Goal: Information Seeking & Learning: Learn about a topic

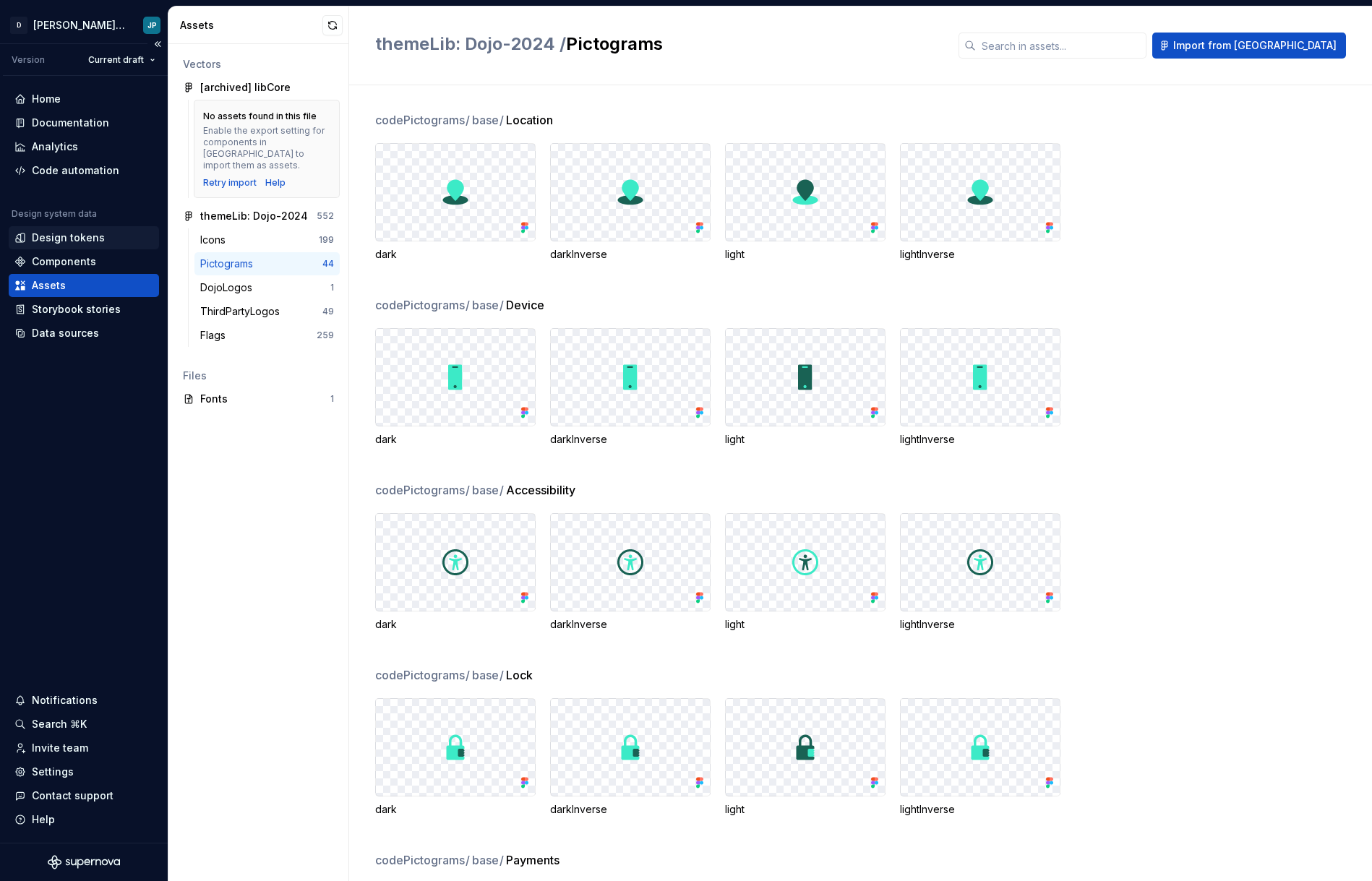
click at [93, 234] on div "Design tokens" at bounding box center [68, 237] width 73 height 14
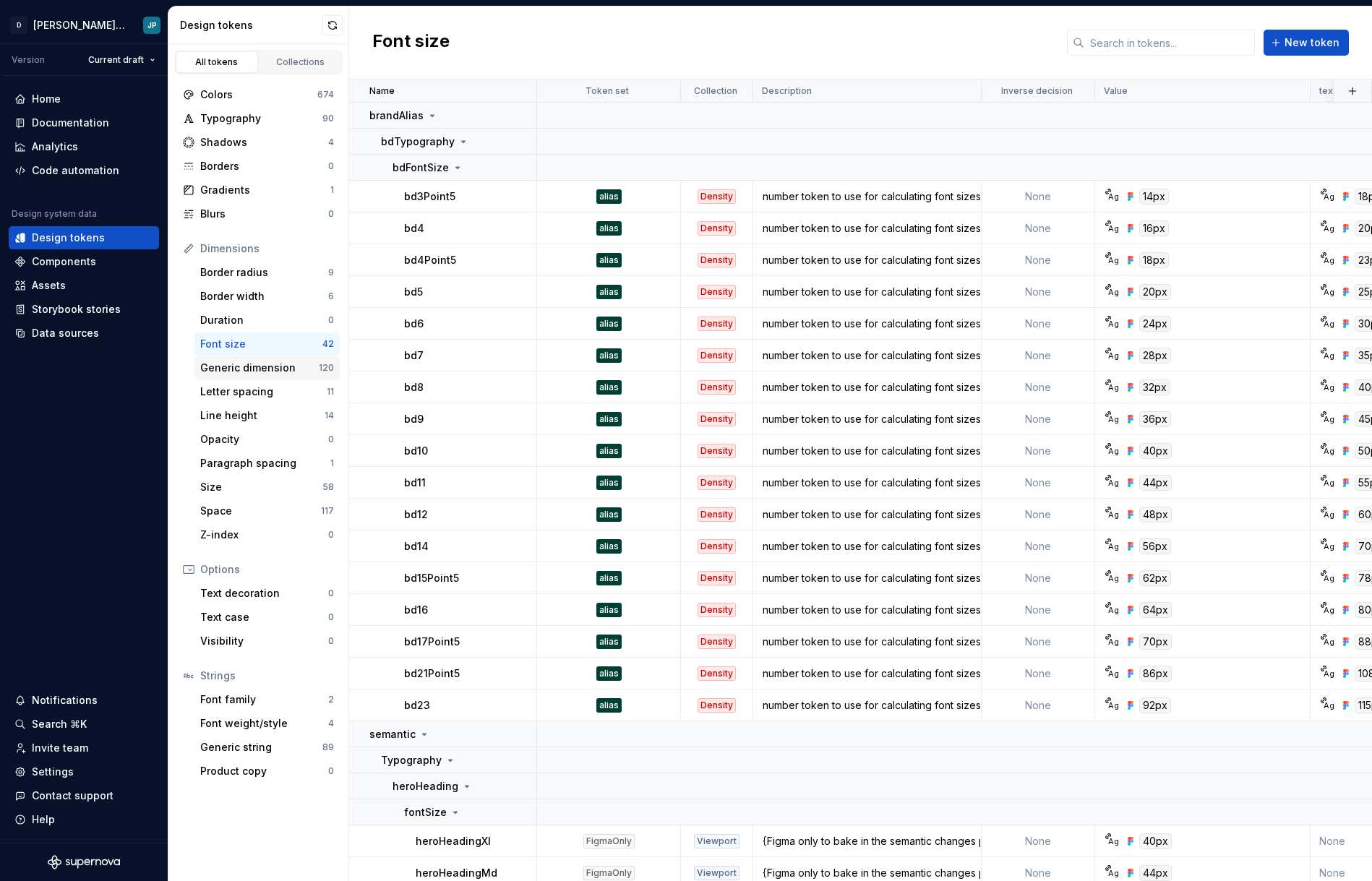
click at [260, 370] on div "Generic dimension" at bounding box center [260, 368] width 119 height 14
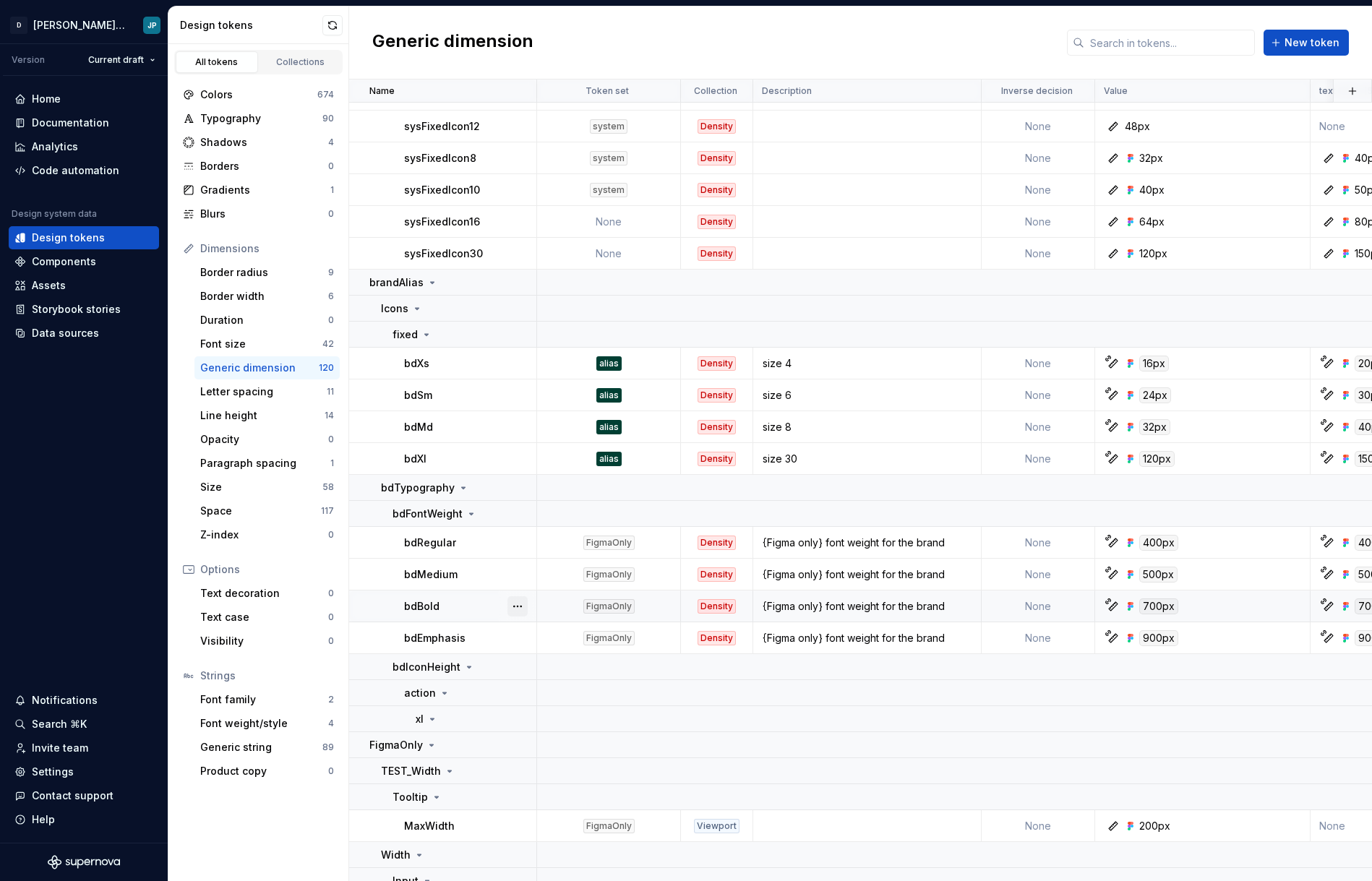
scroll to position [4208, 0]
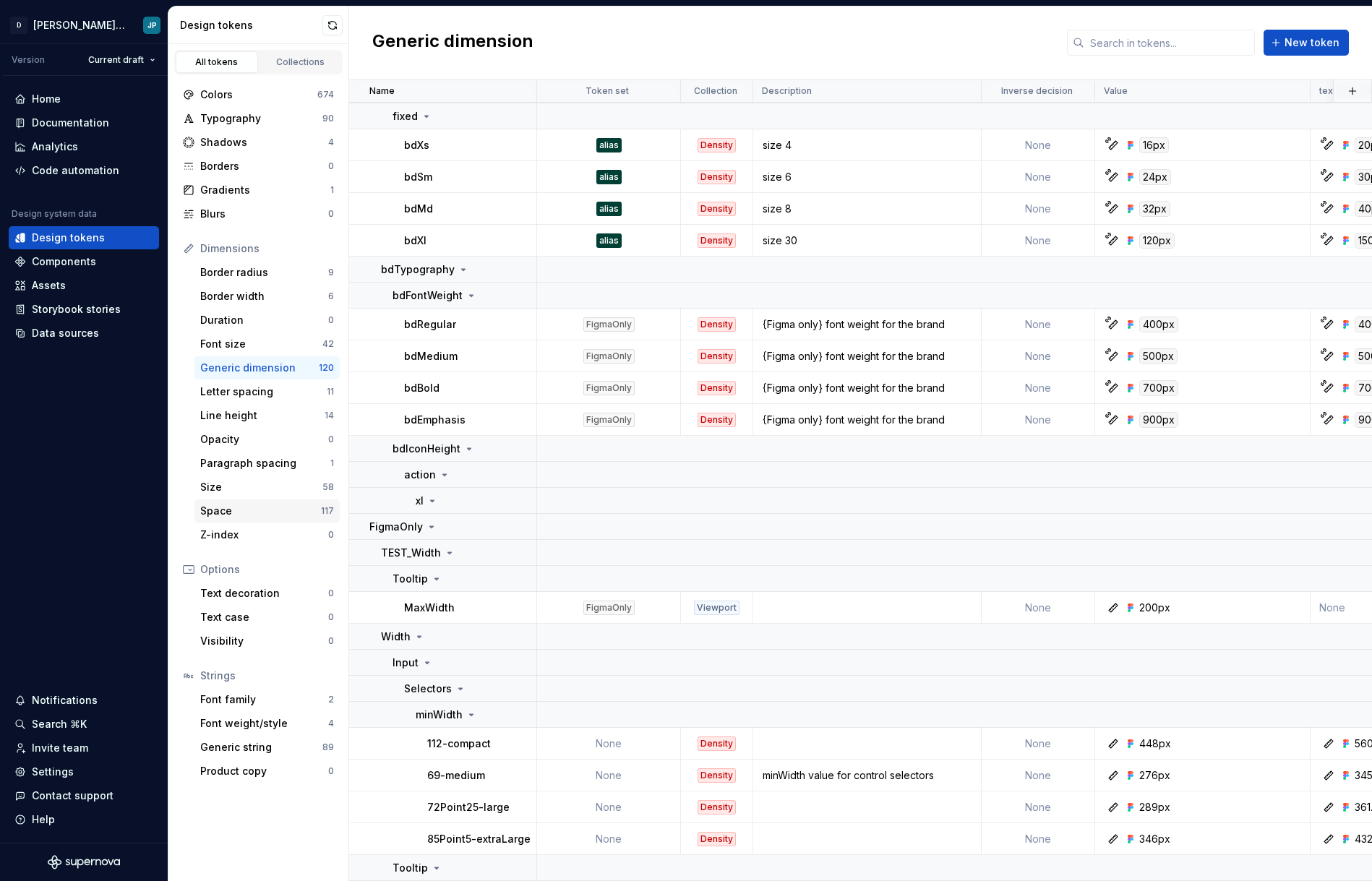
click at [253, 515] on div "Space" at bounding box center [260, 511] width 121 height 14
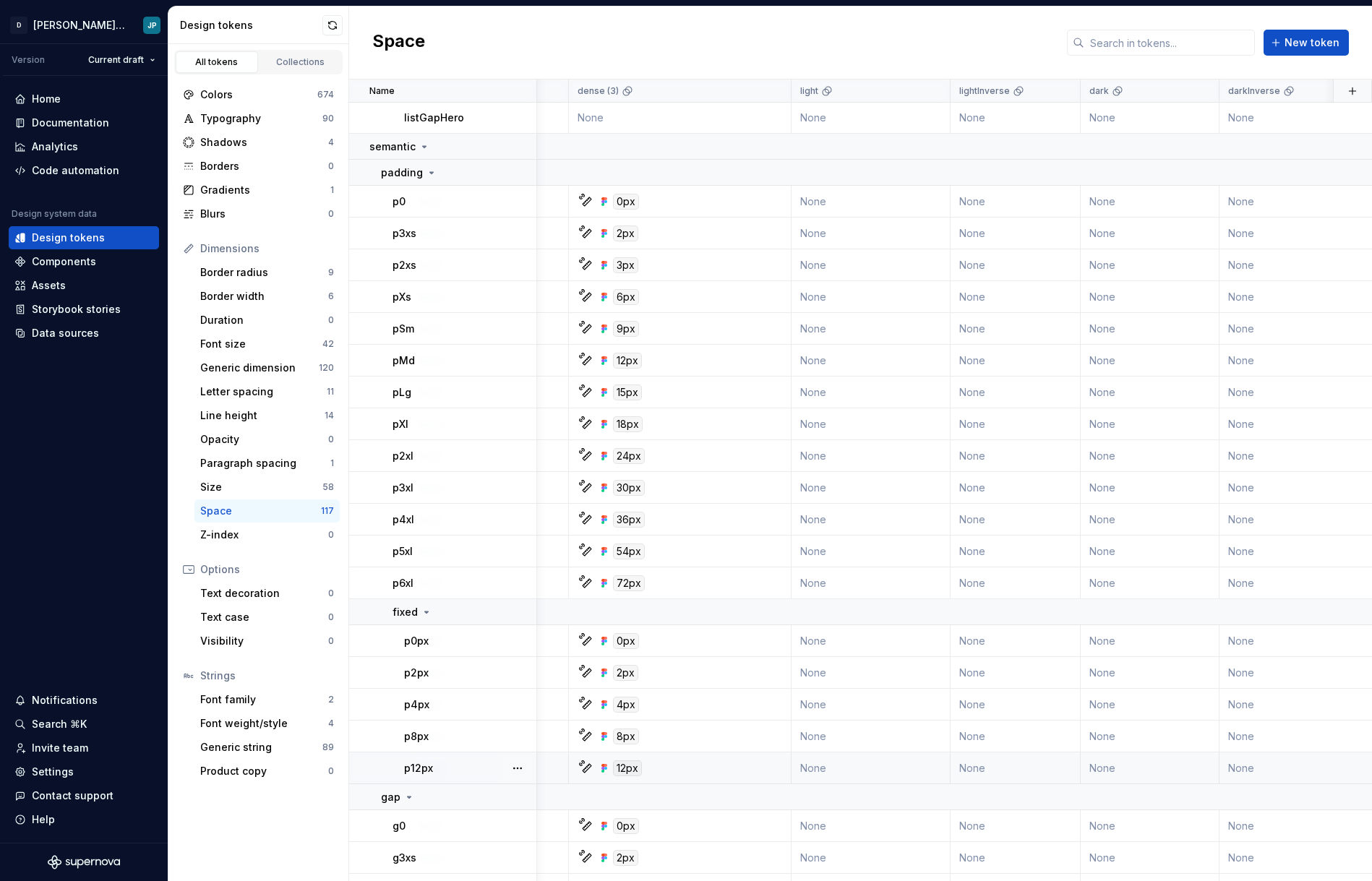
scroll to position [188, 1220]
click at [81, 24] on html "[PERSON_NAME]-design-system JP Version Current draft Home Documentation Analyti…" at bounding box center [686, 440] width 1372 height 881
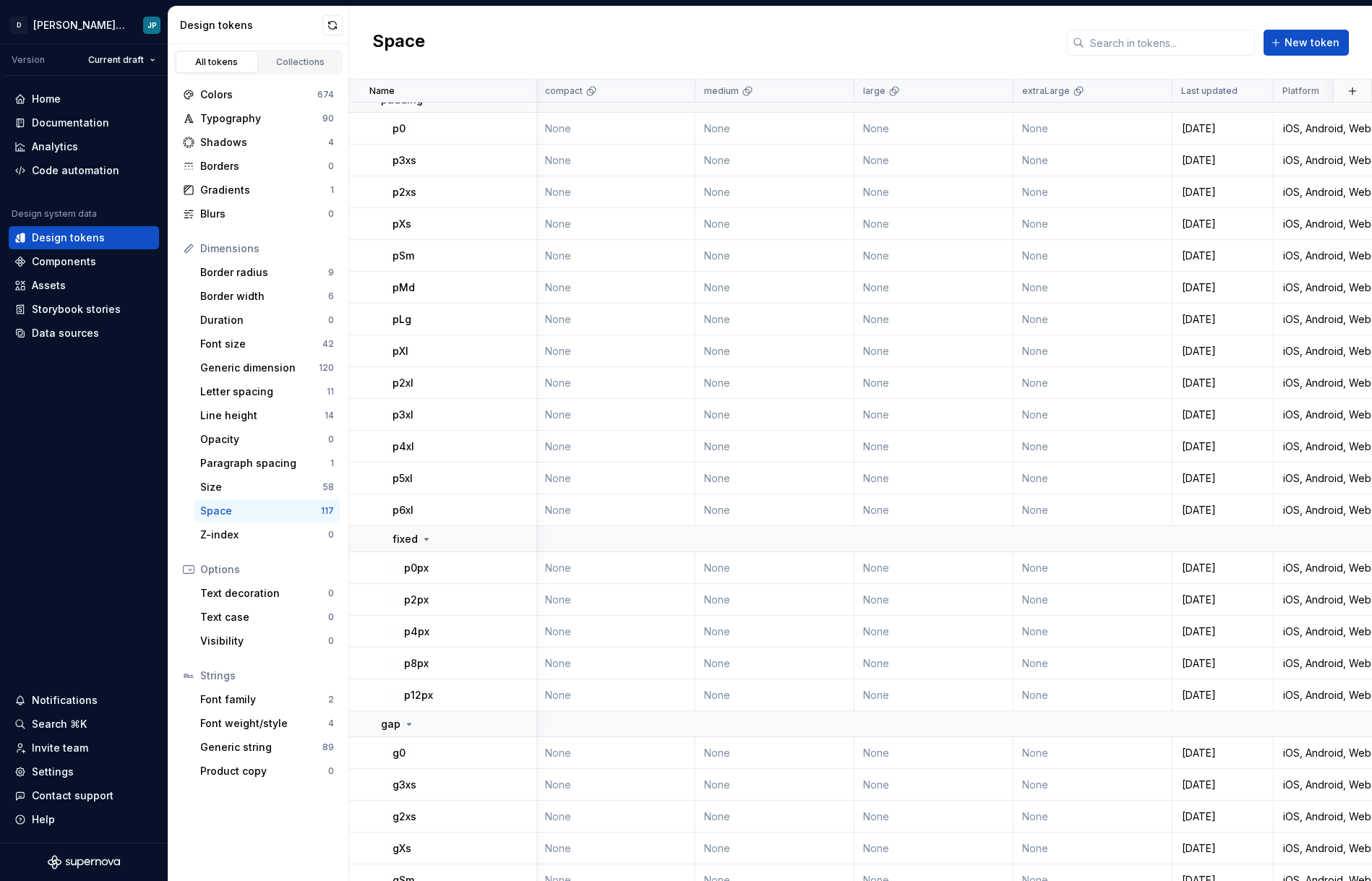
scroll to position [156, 2061]
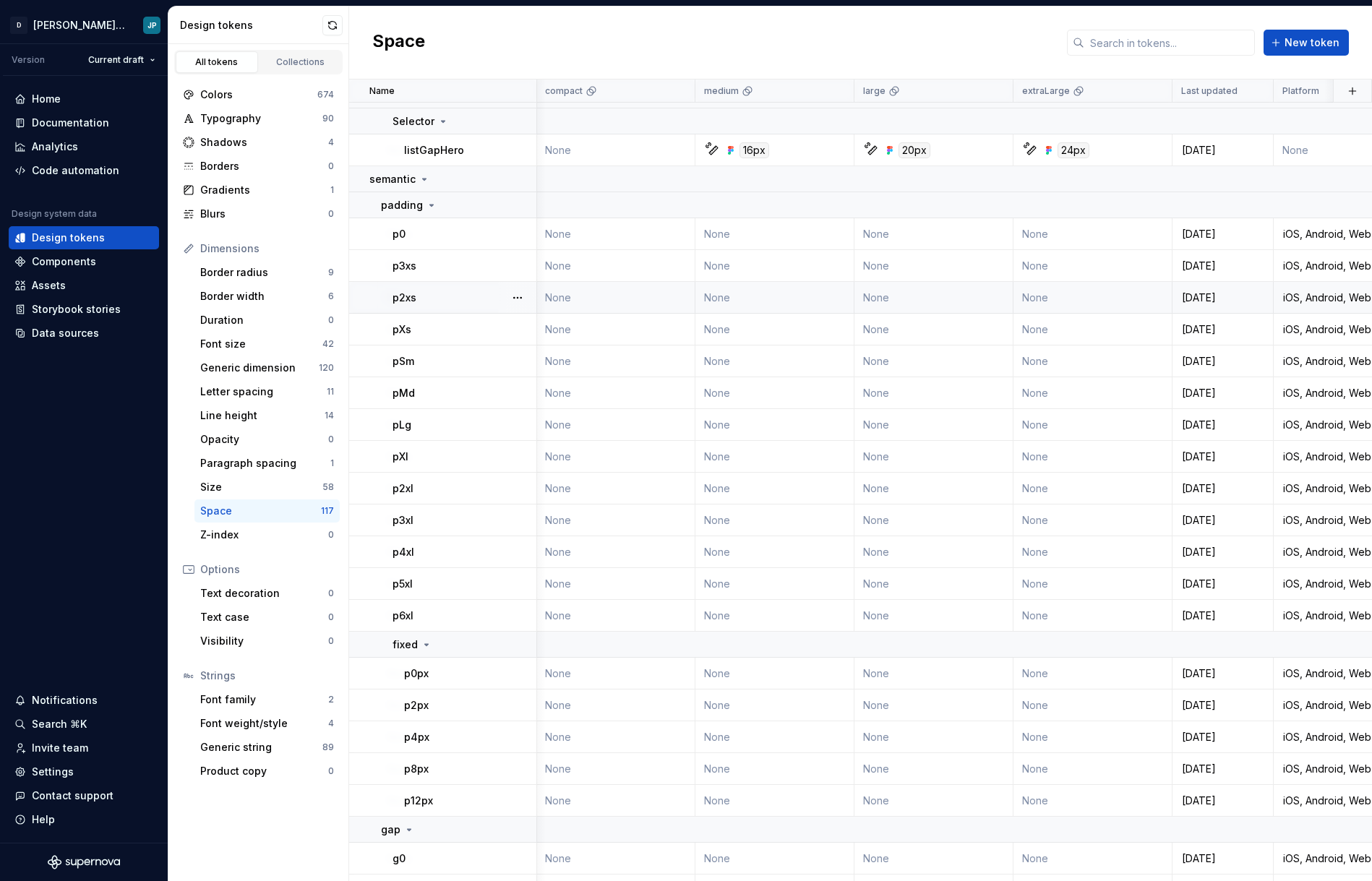
click at [797, 307] on td "None" at bounding box center [775, 298] width 159 height 32
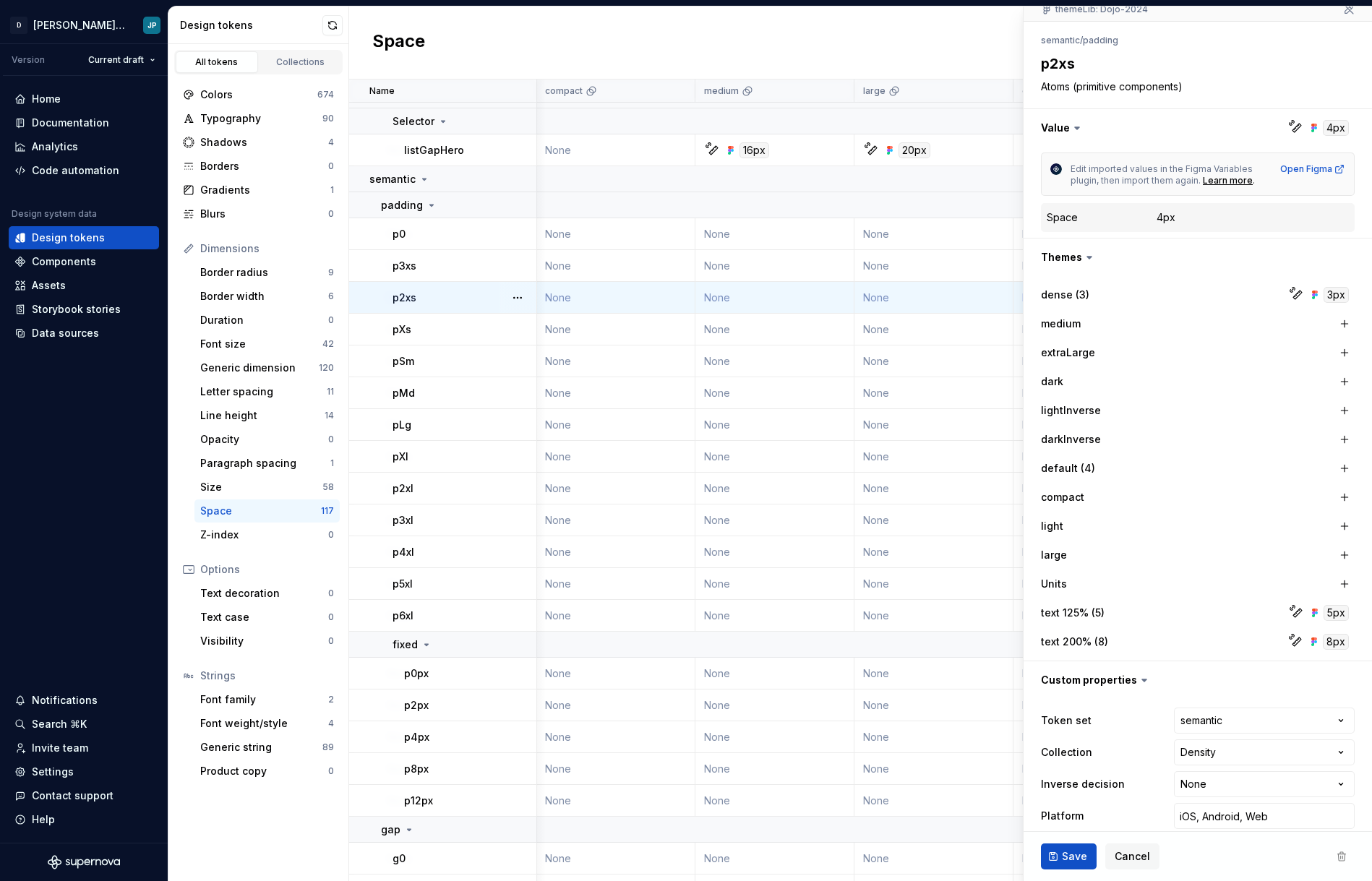
scroll to position [155, 0]
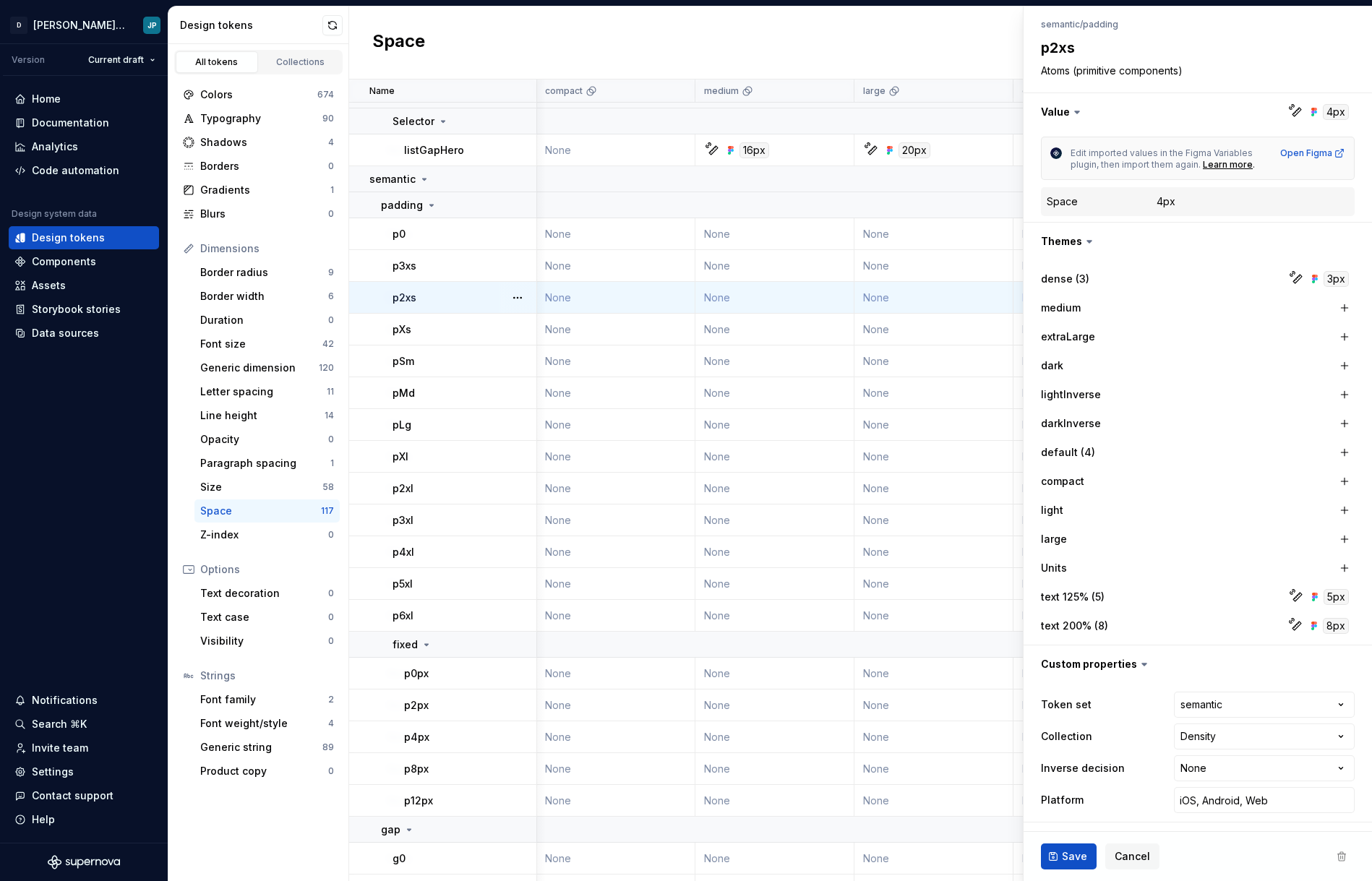
click at [814, 307] on td "None" at bounding box center [775, 298] width 159 height 32
type textarea "*"
click at [1141, 849] on span "Cancel" at bounding box center [1132, 856] width 35 height 14
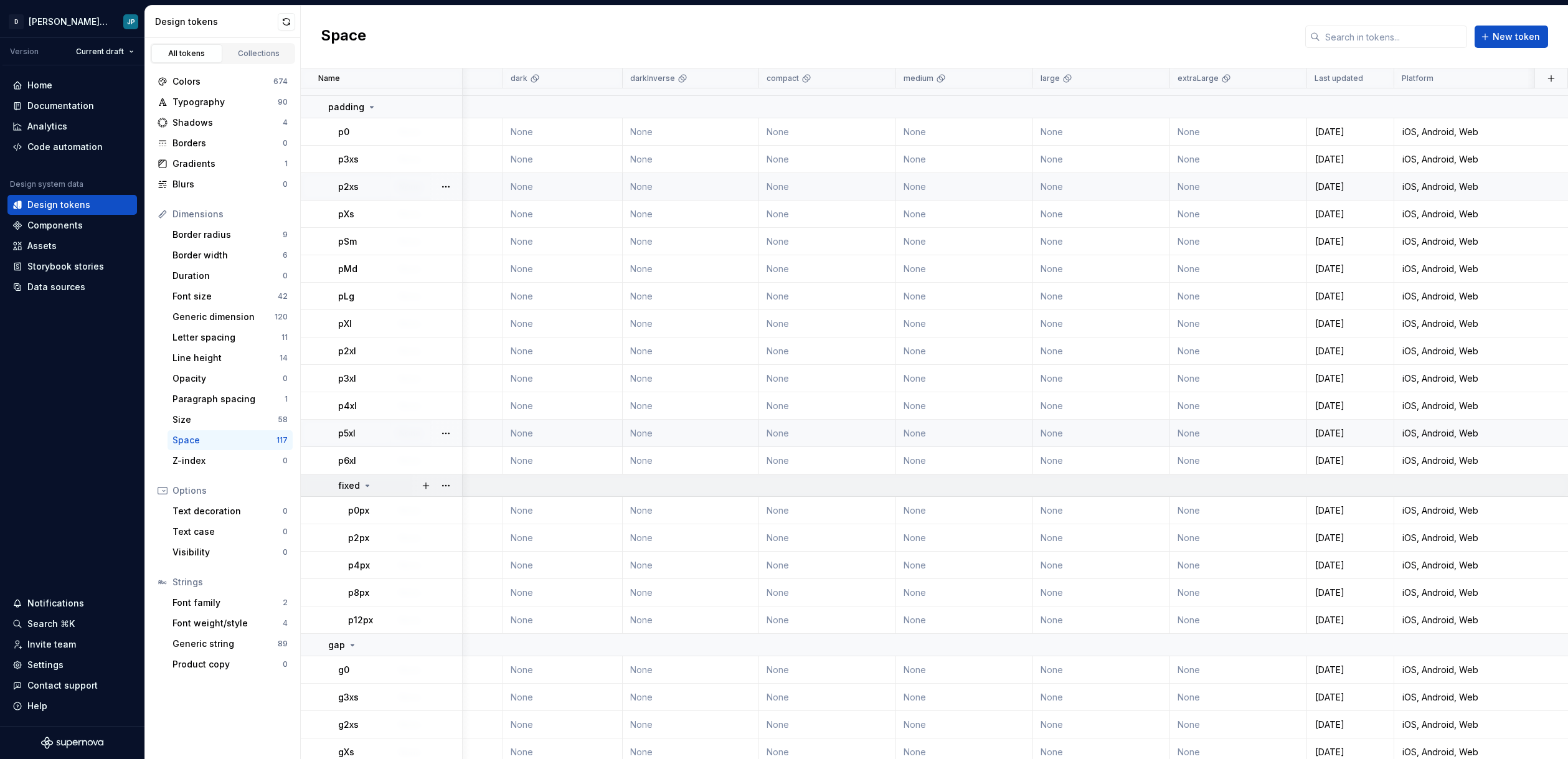
scroll to position [0, 1478]
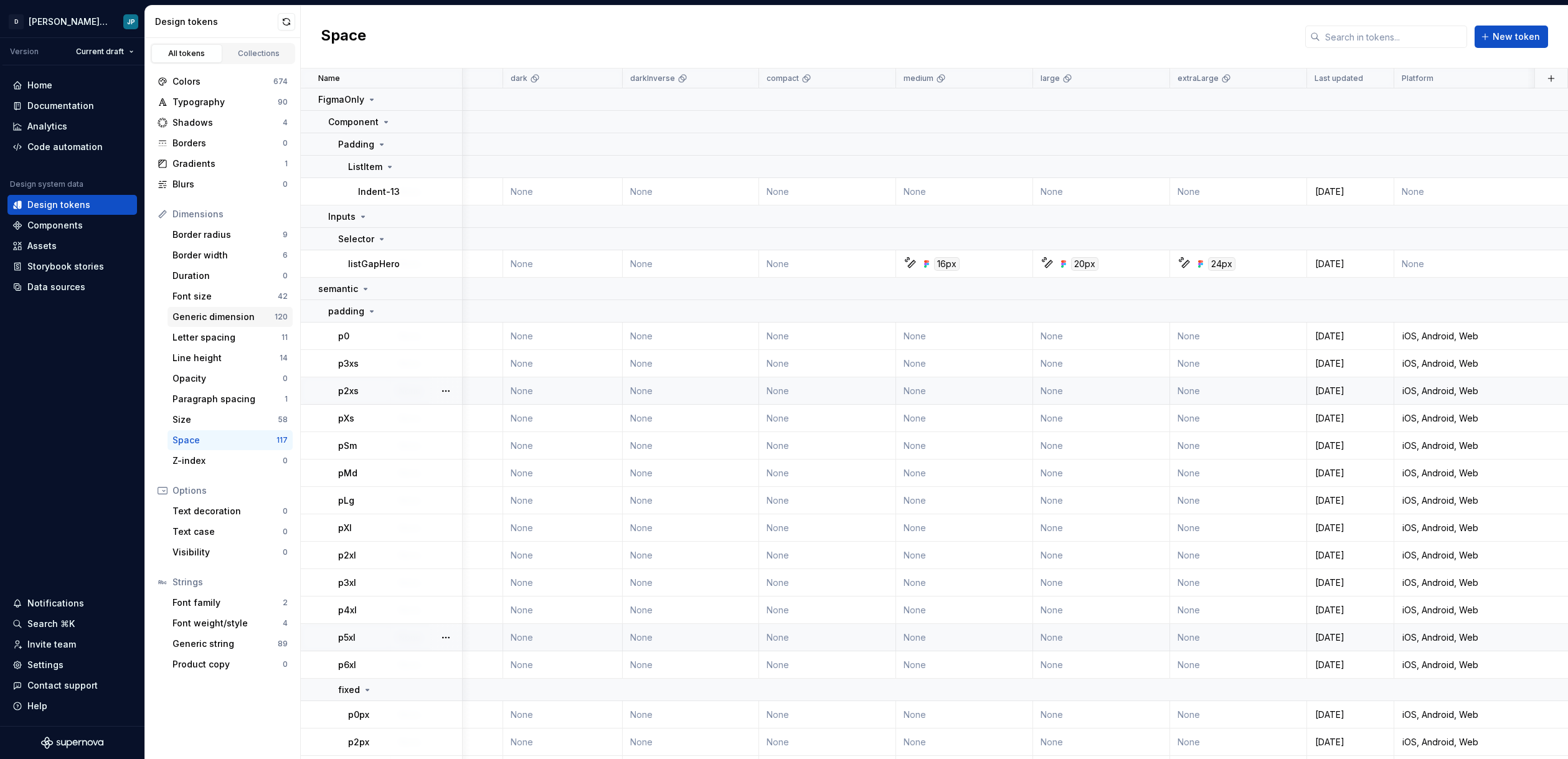
click at [203, 317] on div "Generic dimension" at bounding box center [224, 317] width 102 height 12
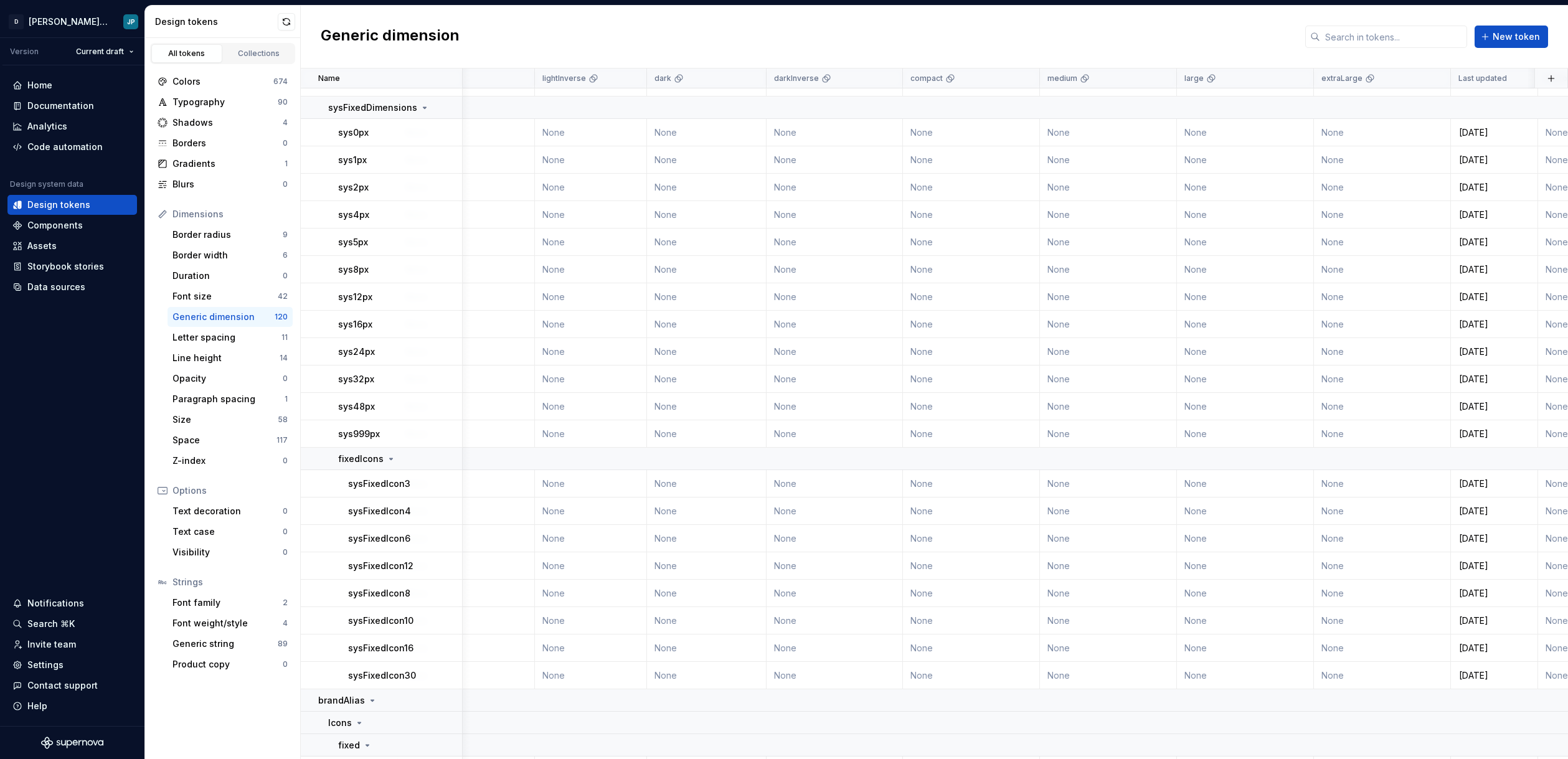
scroll to position [3625, 1334]
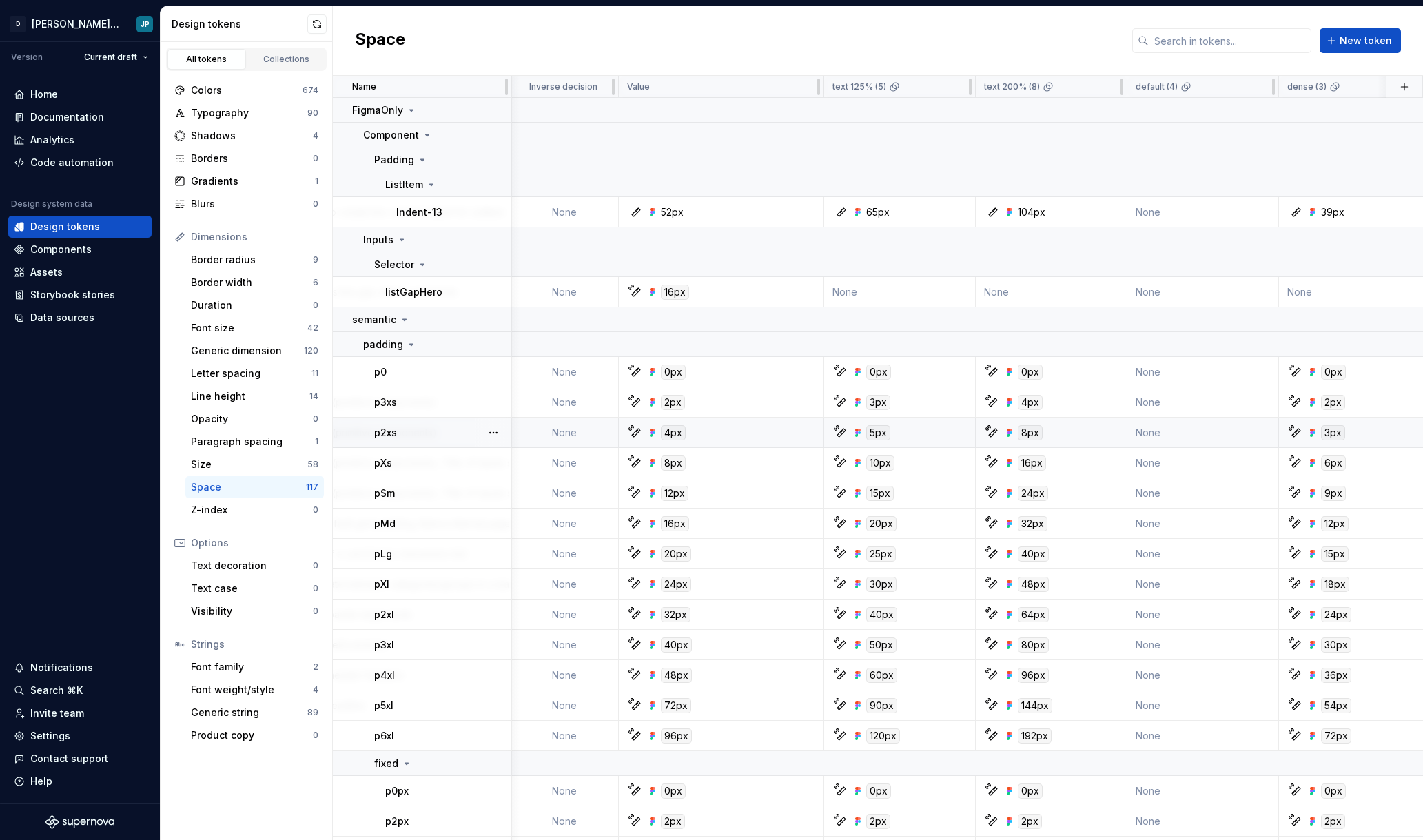
scroll to position [0, 81]
